Goal: Task Accomplishment & Management: Manage account settings

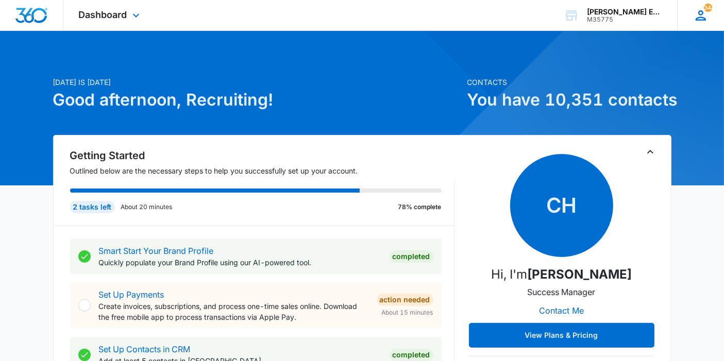
click at [713, 18] on div "344 RD Recruiting Dept membership@ajicorporate.com My Profile 344 Notifications…" at bounding box center [700, 15] width 47 height 30
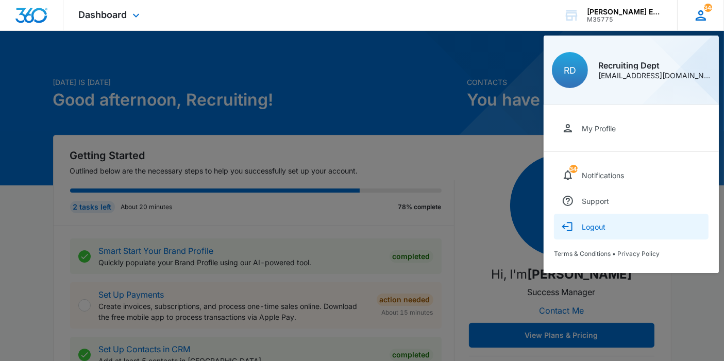
click at [612, 229] on button "Logout" at bounding box center [631, 227] width 155 height 26
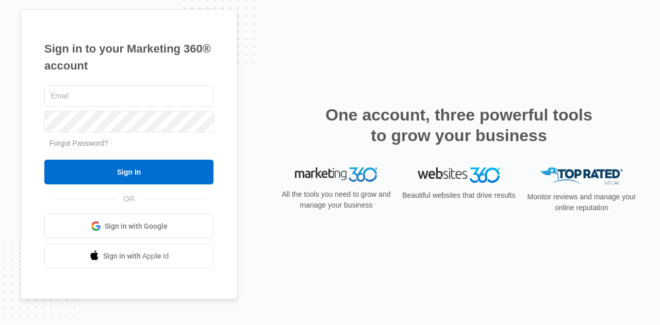
type input "[EMAIL_ADDRESS][DOMAIN_NAME]"
